Goal: Check status

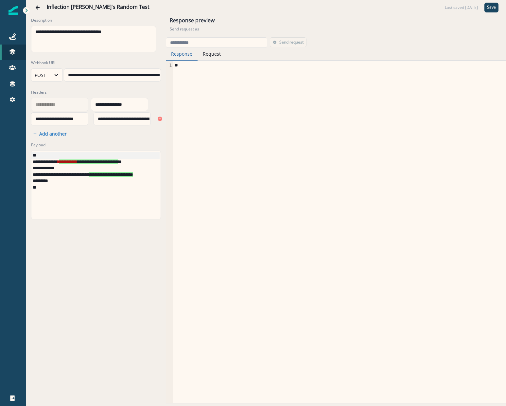
scroll to position [1, 0]
click at [31, 7] on button "Go back" at bounding box center [37, 7] width 13 height 13
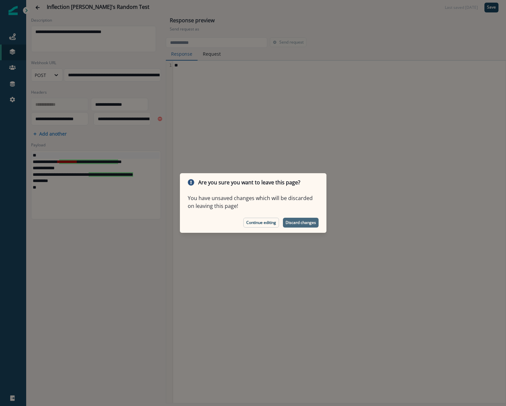
click at [298, 221] on p "Discard changes" at bounding box center [301, 222] width 30 height 5
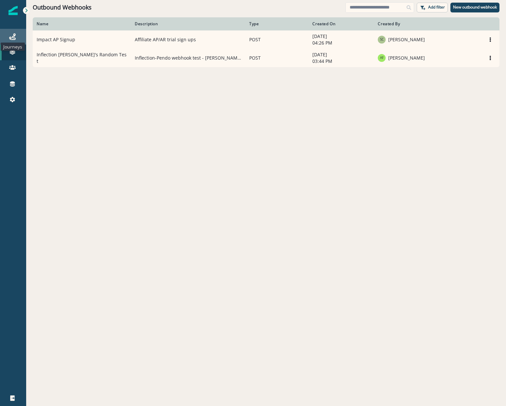
click at [10, 36] on icon at bounding box center [12, 36] width 7 height 7
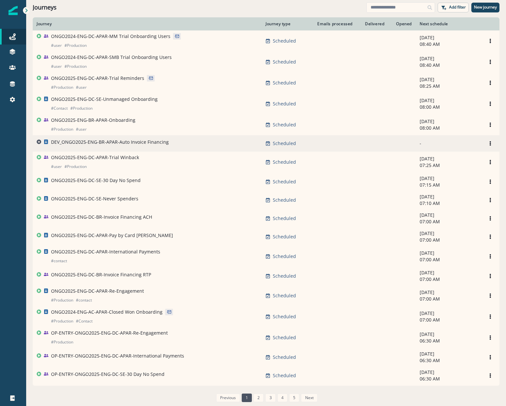
click at [127, 141] on p "DEV_ONGO2025-ENG-BR-APAR-Auto Invoice Financing" at bounding box center [110, 142] width 118 height 7
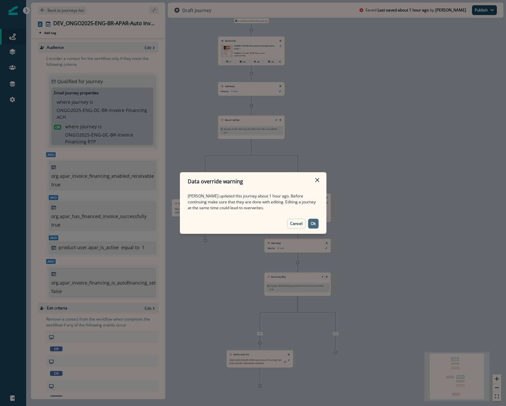
click at [315, 221] on p "Ok" at bounding box center [313, 223] width 5 height 5
click at [318, 222] on button "Ok" at bounding box center [313, 224] width 10 height 10
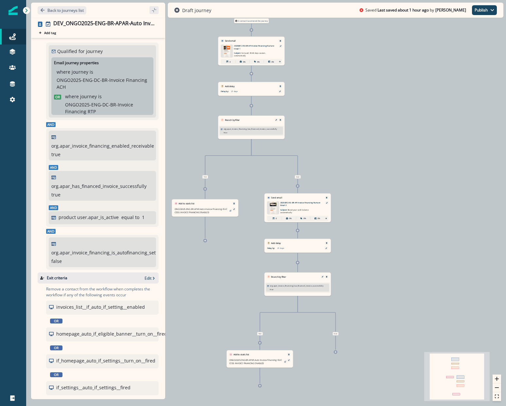
scroll to position [131, 0]
